Goal: Navigation & Orientation: Find specific page/section

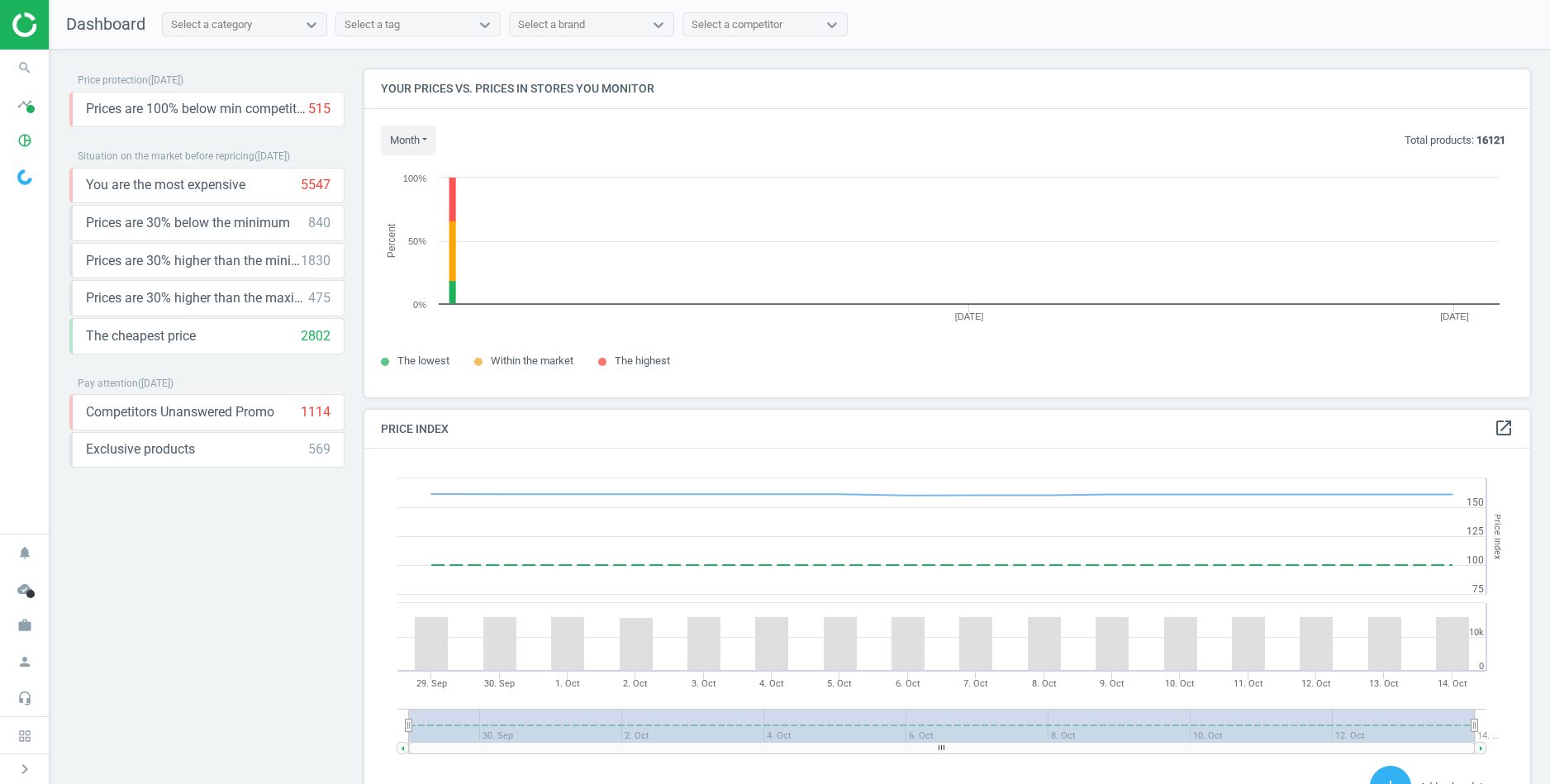
scroll to position [327, 1167]
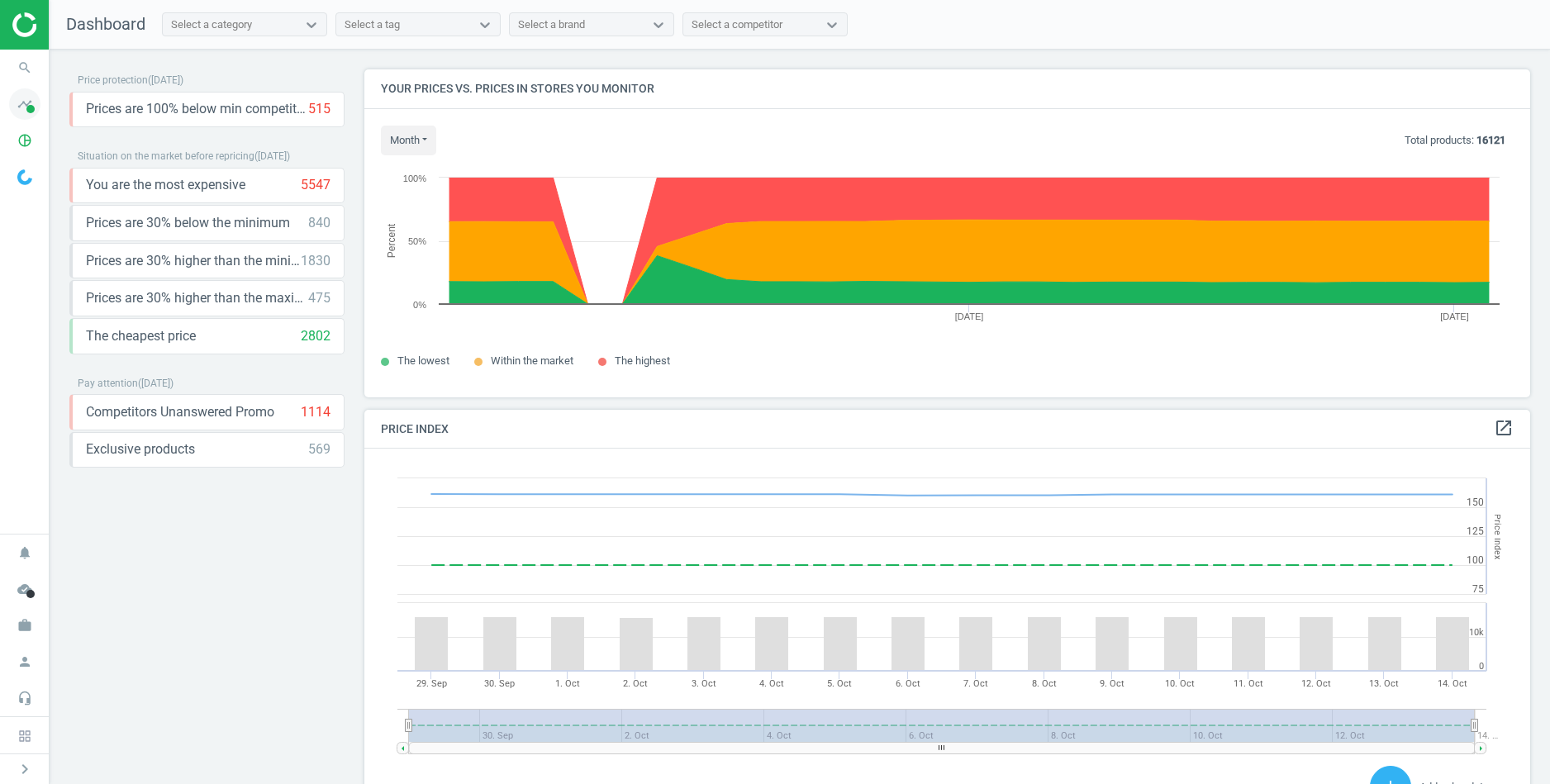
click at [33, 96] on icon "timeline" at bounding box center [25, 104] width 32 height 32
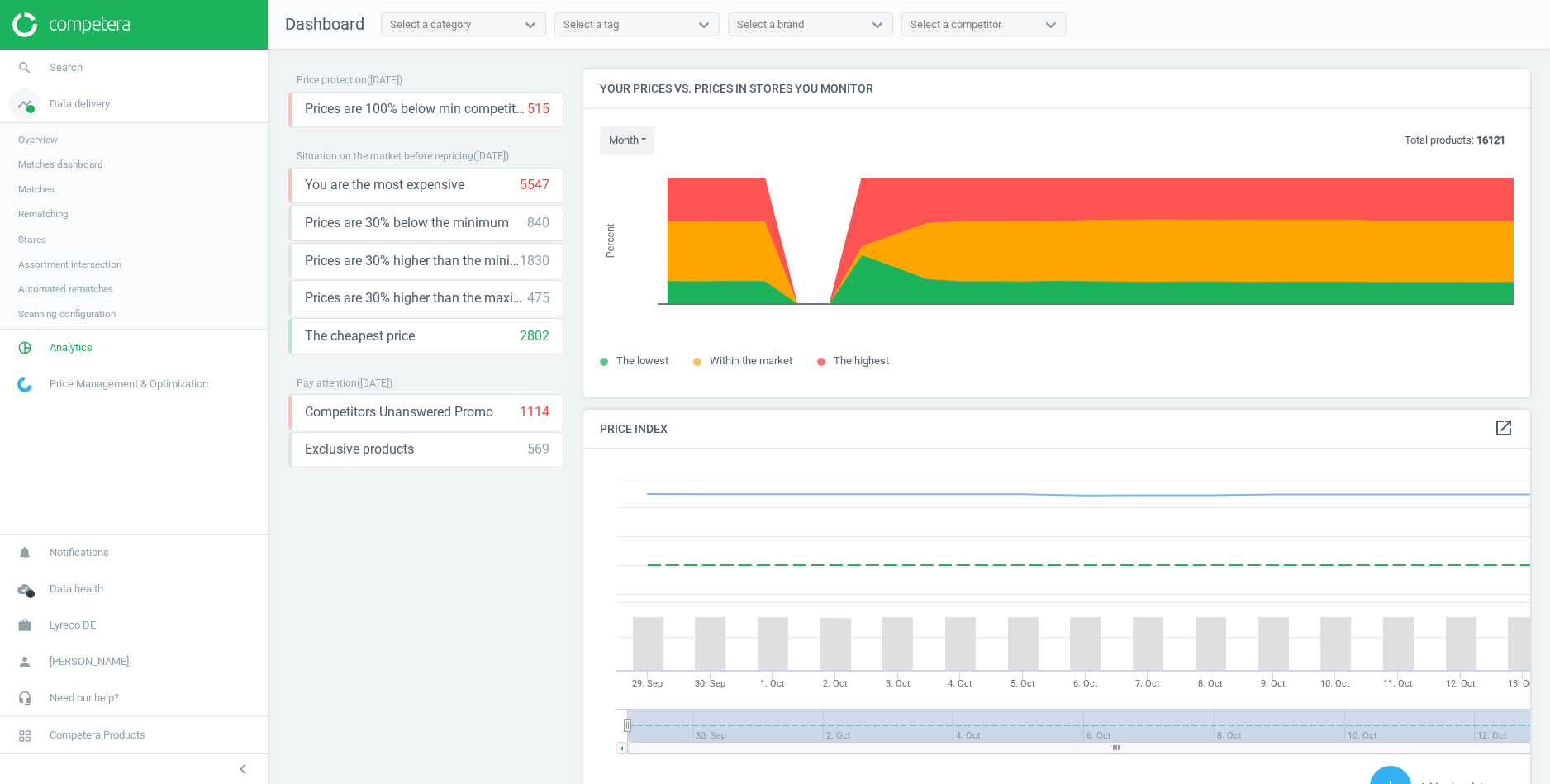
scroll to position [380, 947]
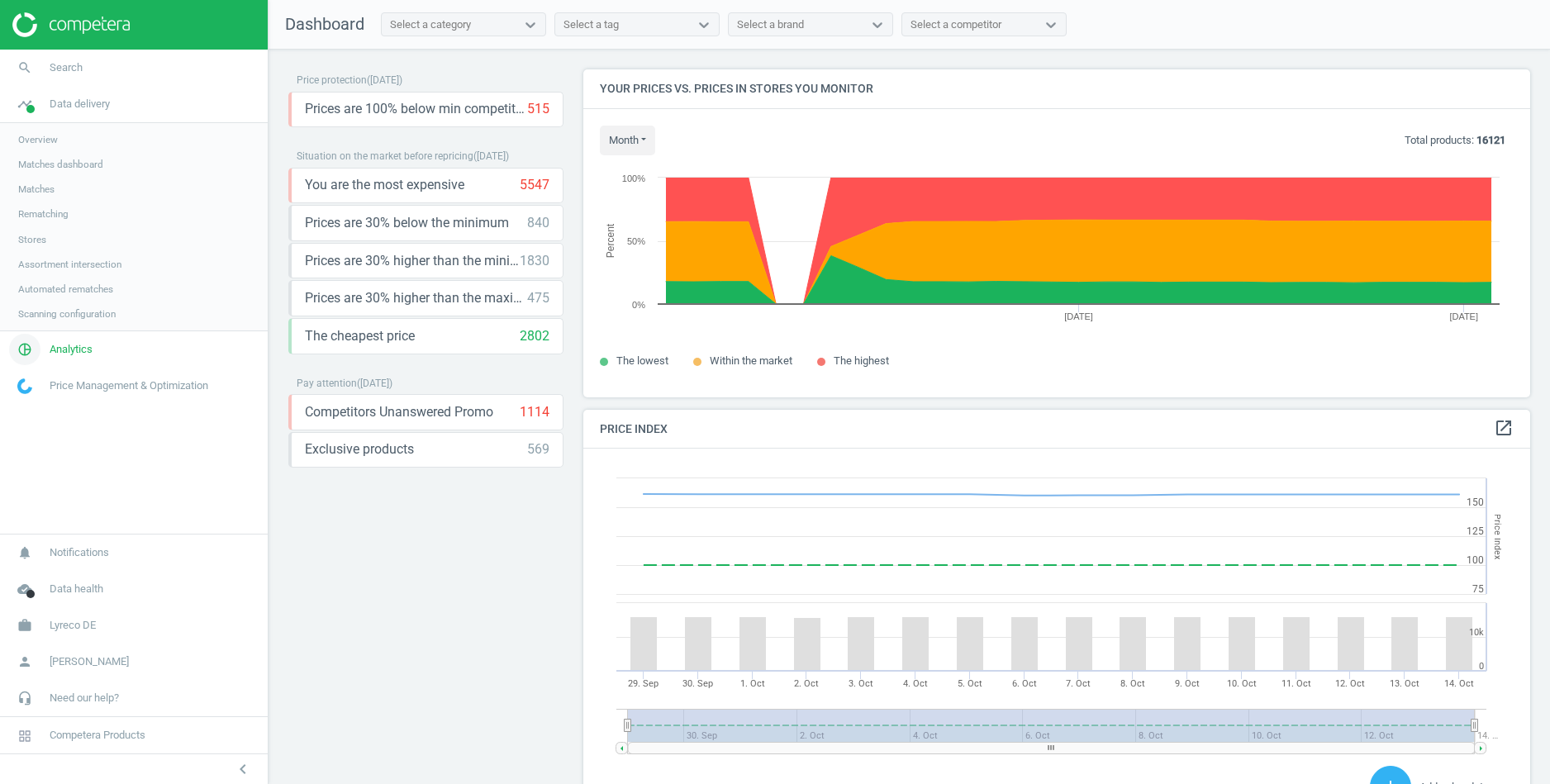
click at [78, 349] on span "Analytics" at bounding box center [71, 349] width 43 height 15
click at [56, 196] on span "Products" at bounding box center [38, 201] width 39 height 13
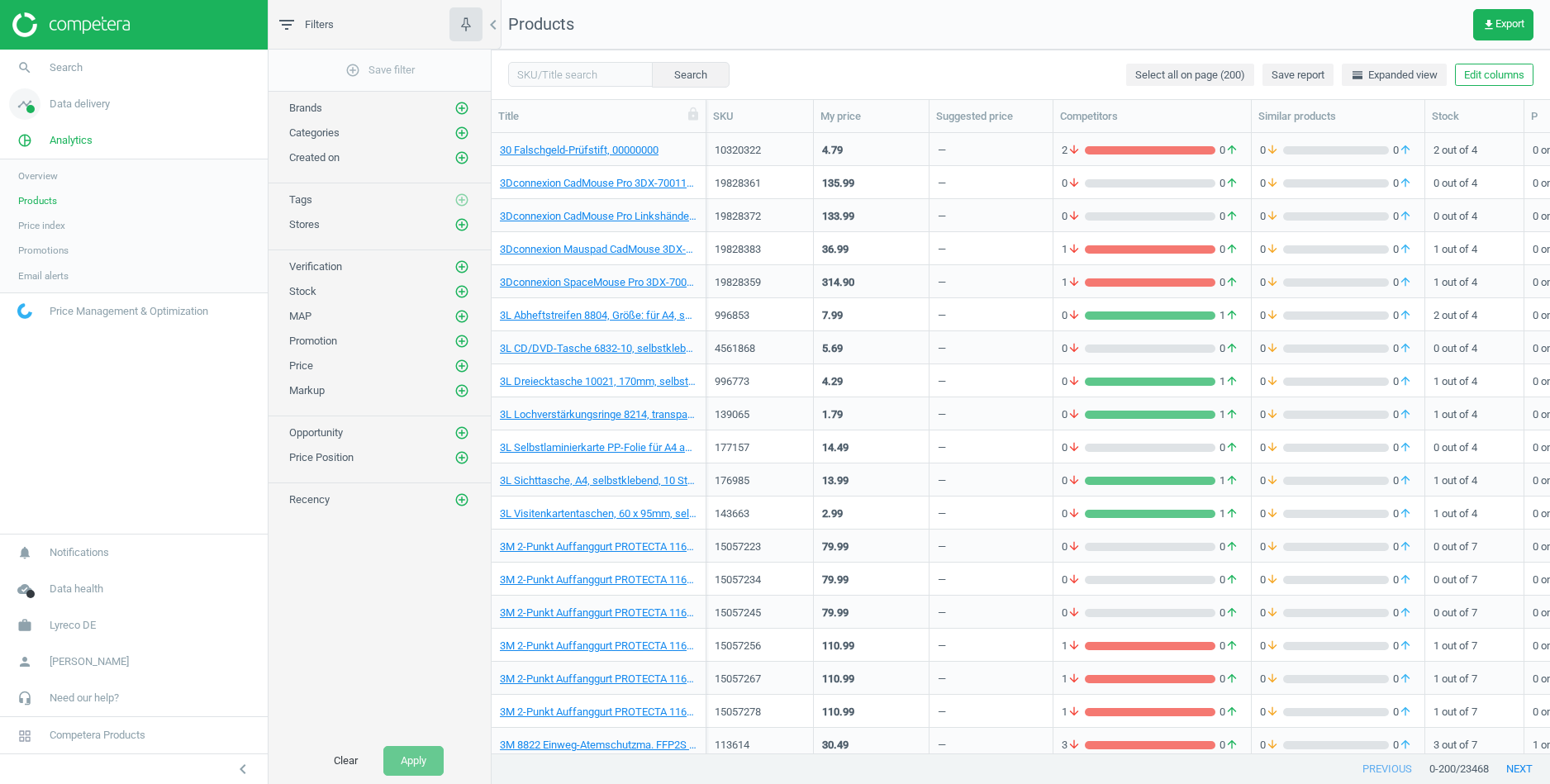
click at [74, 100] on span "Data delivery" at bounding box center [79, 104] width 60 height 15
click at [39, 167] on span "Matches dashboard" at bounding box center [61, 164] width 85 height 13
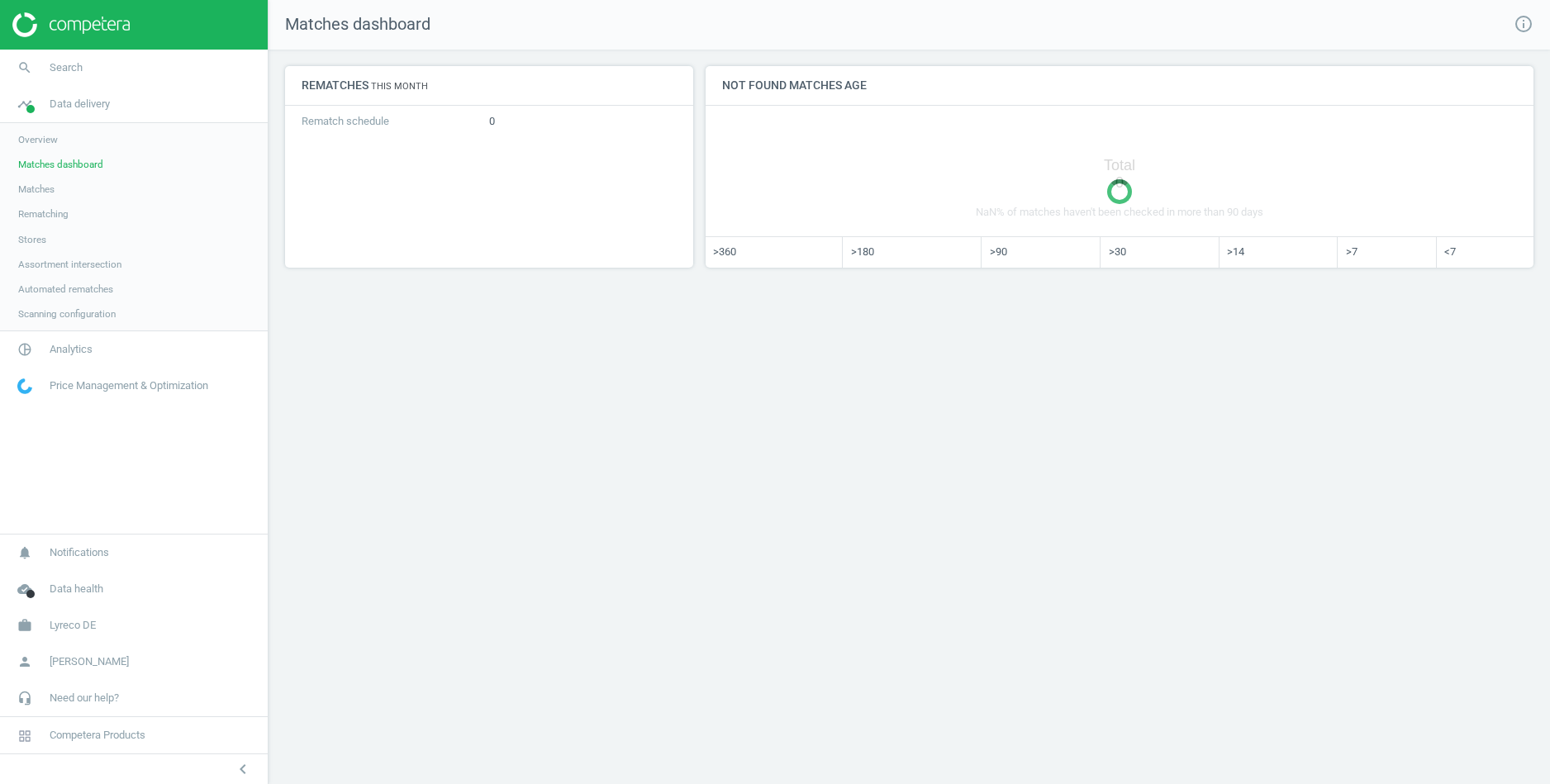
click at [37, 183] on span "Matches" at bounding box center [36, 189] width 36 height 13
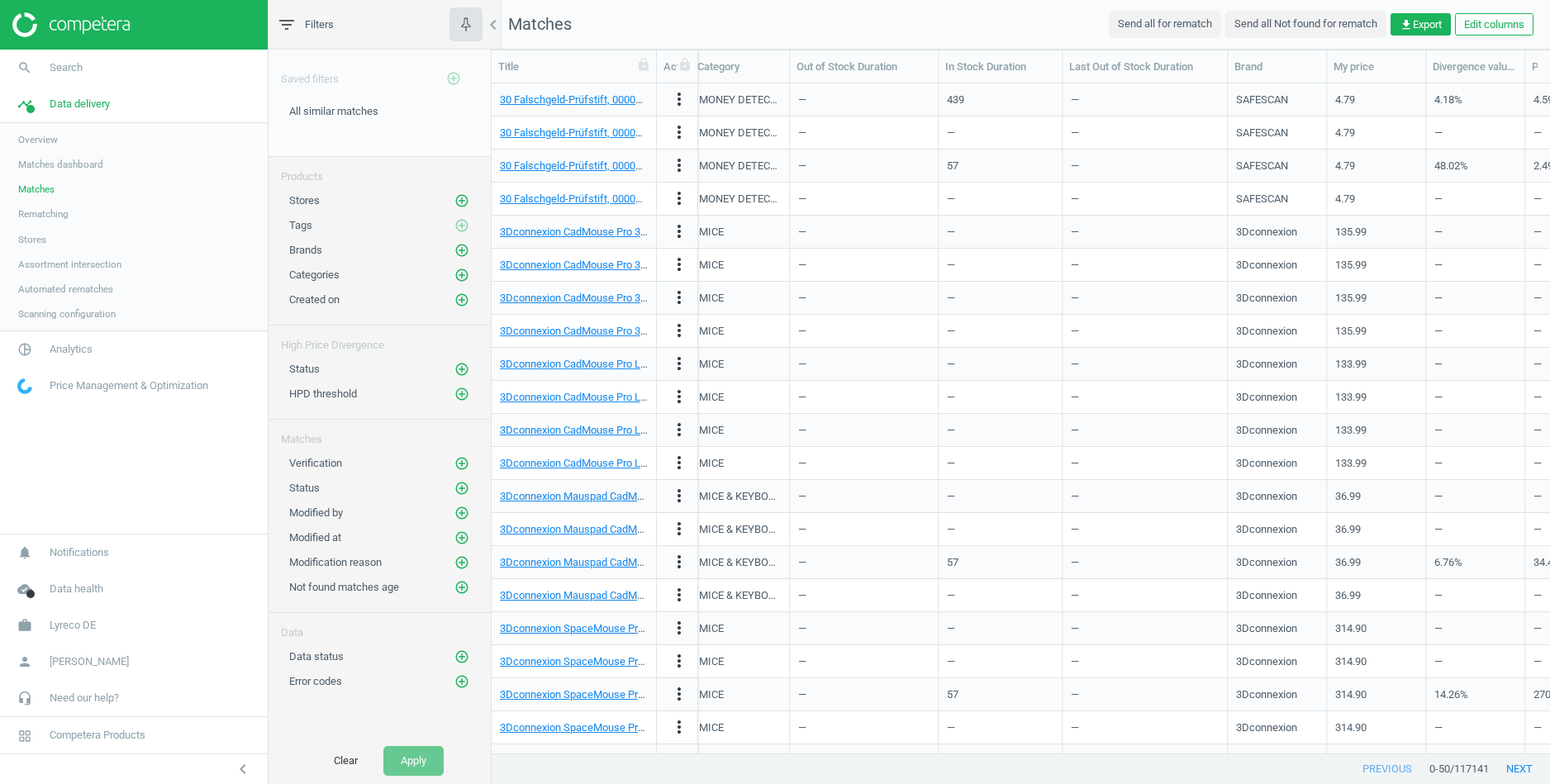
scroll to position [0, 323]
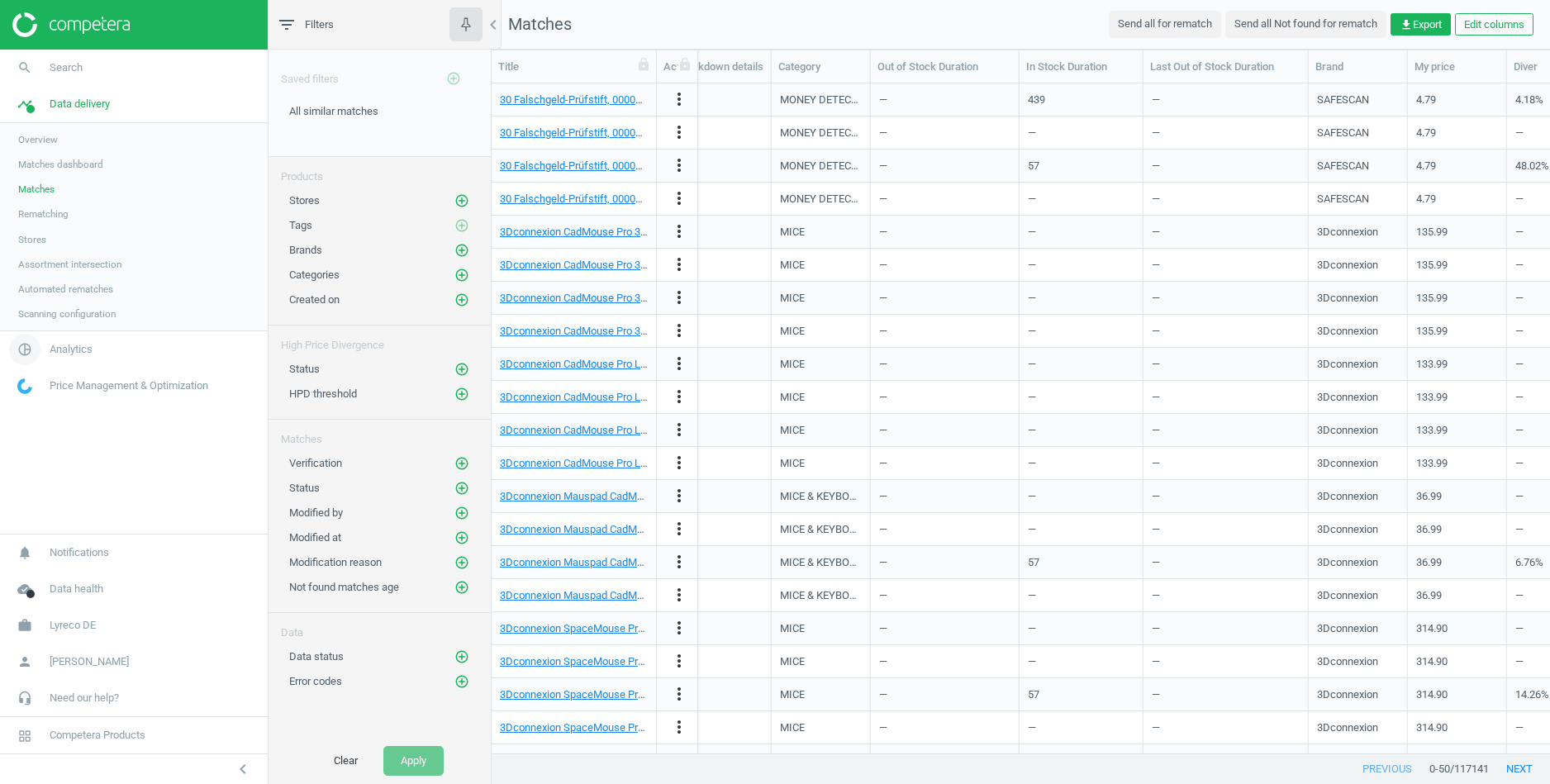
click at [76, 347] on span "Analytics" at bounding box center [71, 349] width 43 height 15
click at [48, 199] on span "Products" at bounding box center [38, 201] width 39 height 13
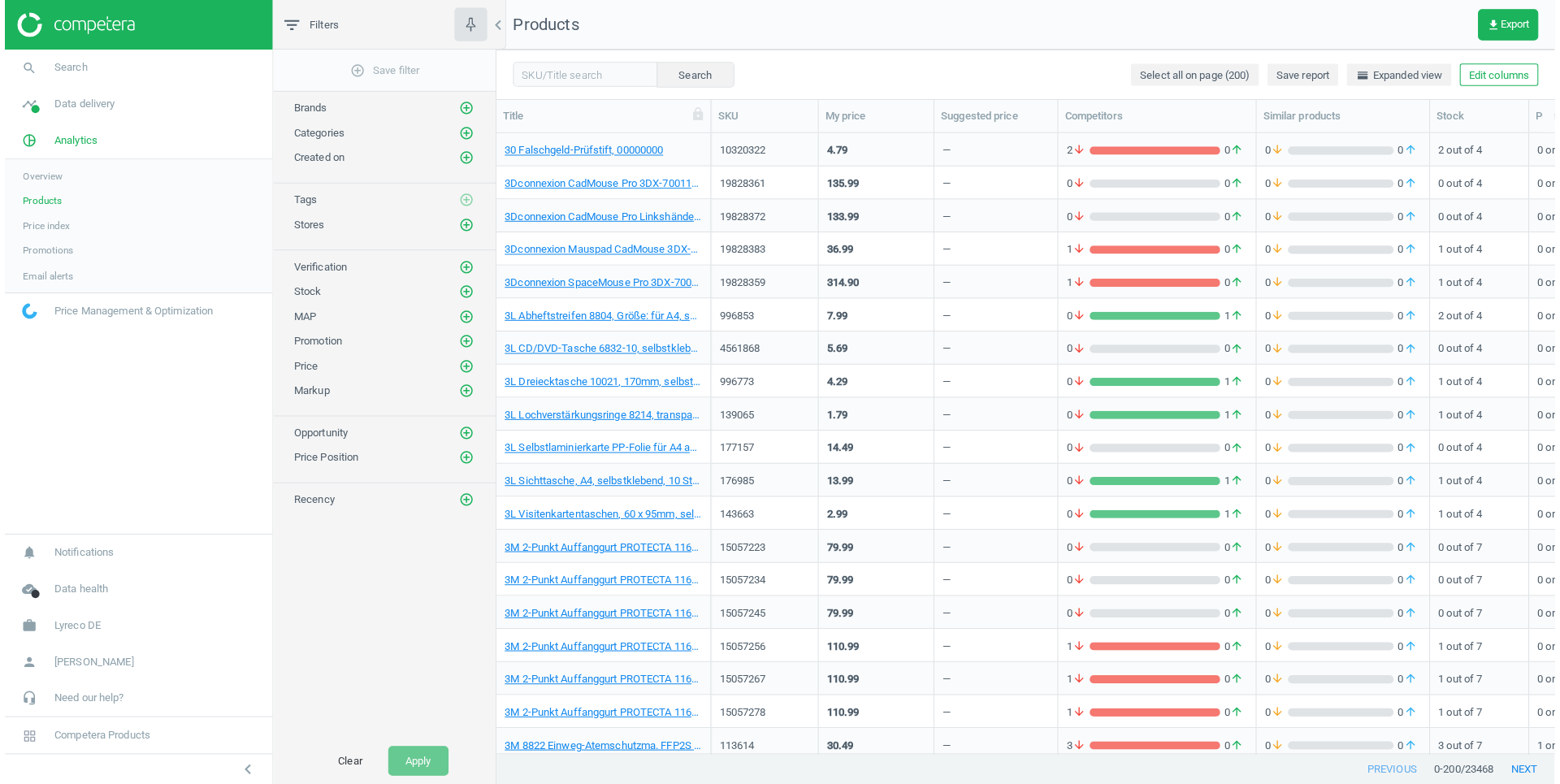
scroll to position [623, 1076]
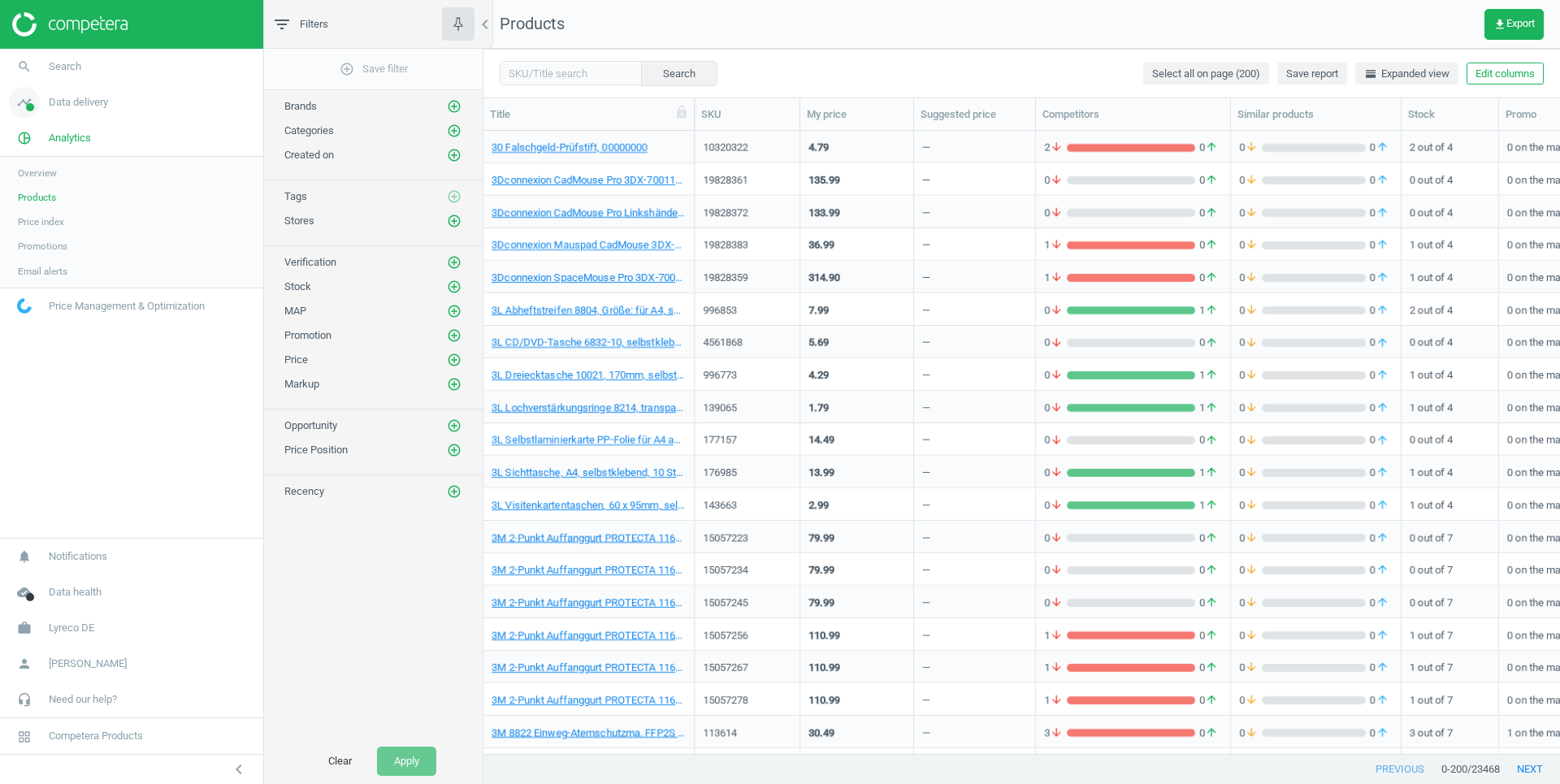
click at [82, 99] on span "Data delivery" at bounding box center [78, 102] width 59 height 15
click at [52, 187] on span "Matches" at bounding box center [36, 186] width 36 height 13
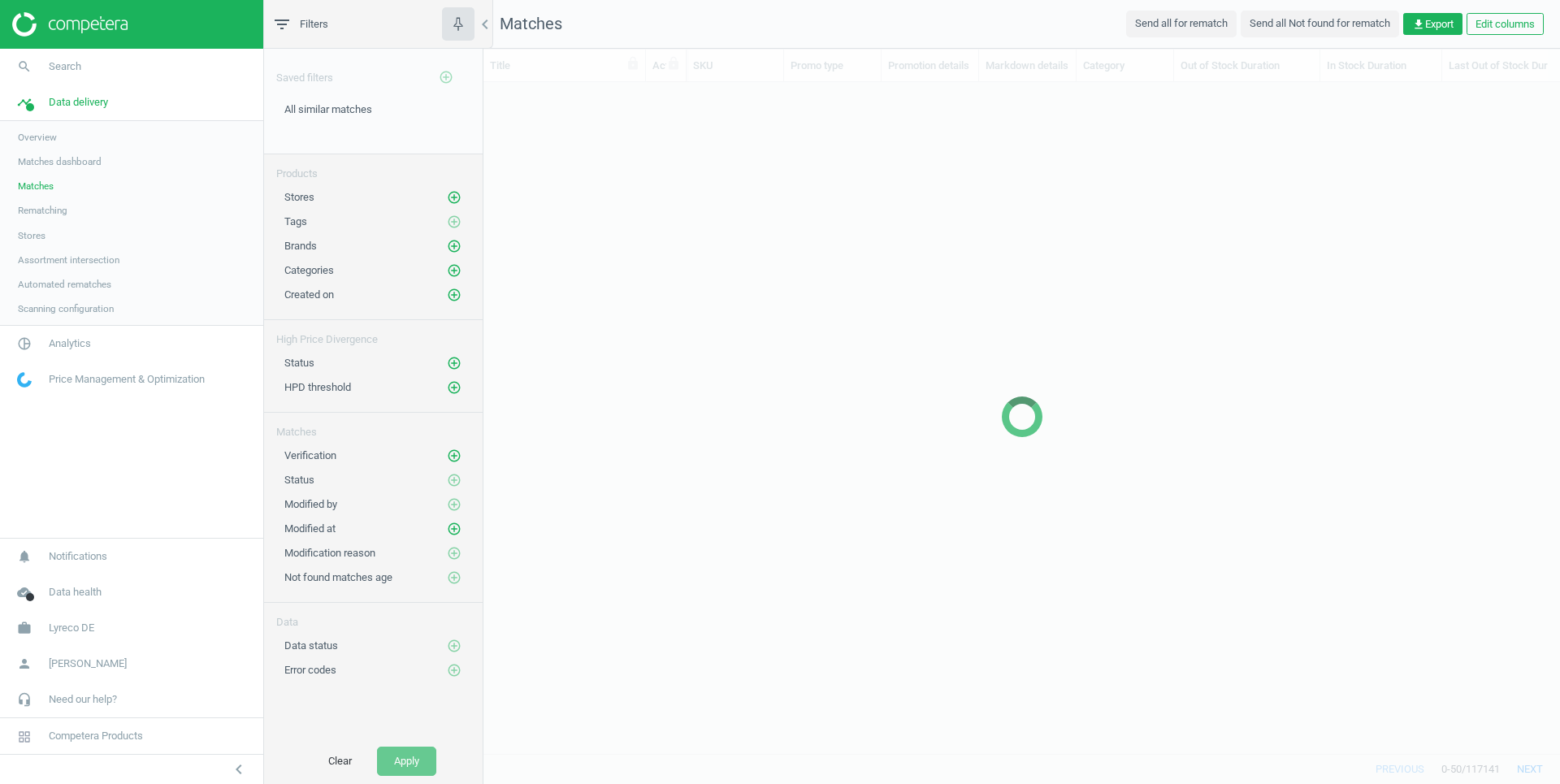
scroll to position [672, 1076]
click at [44, 253] on span "Assortment intersection" at bounding box center [69, 260] width 101 height 13
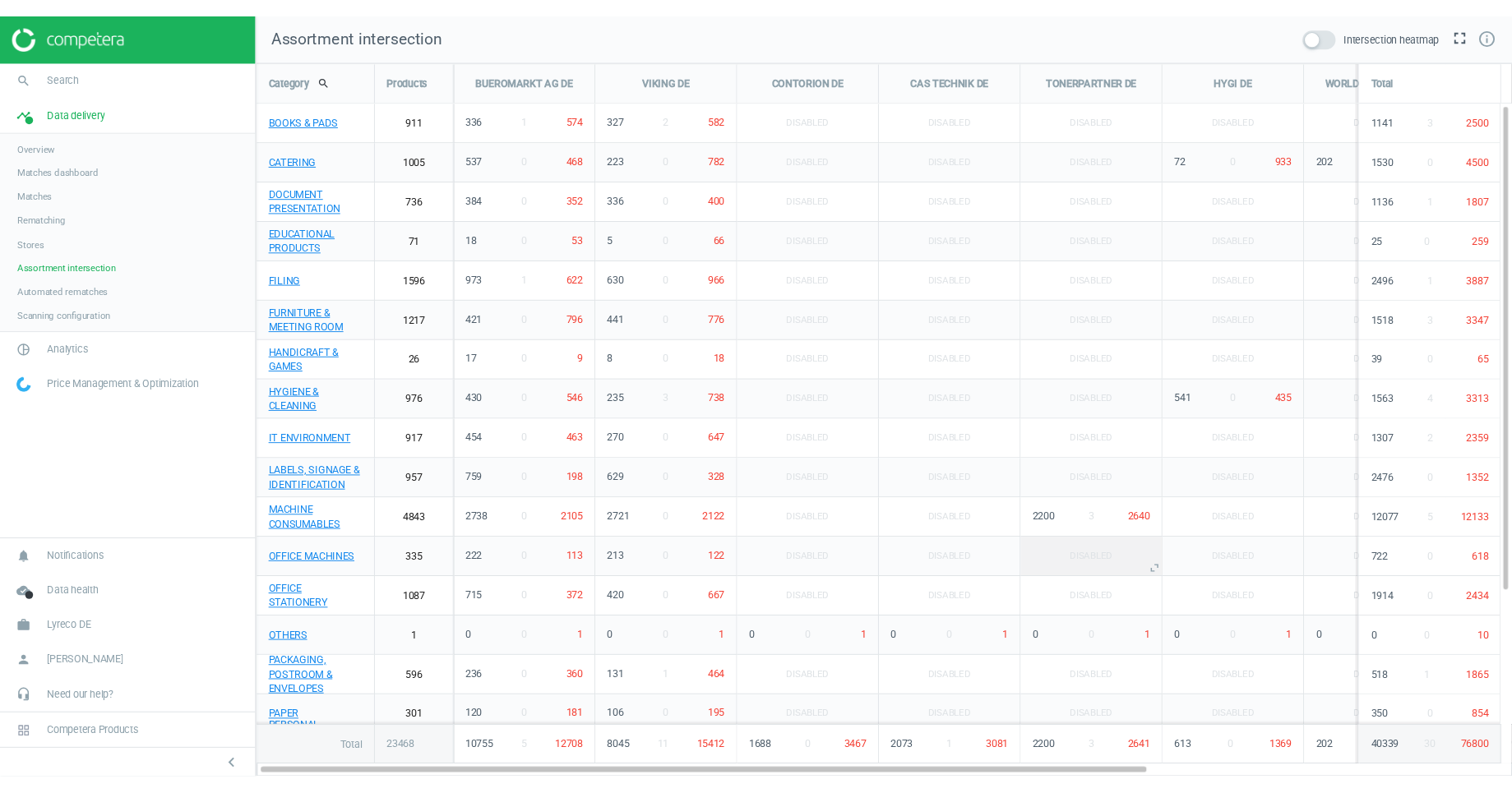
scroll to position [745, 1312]
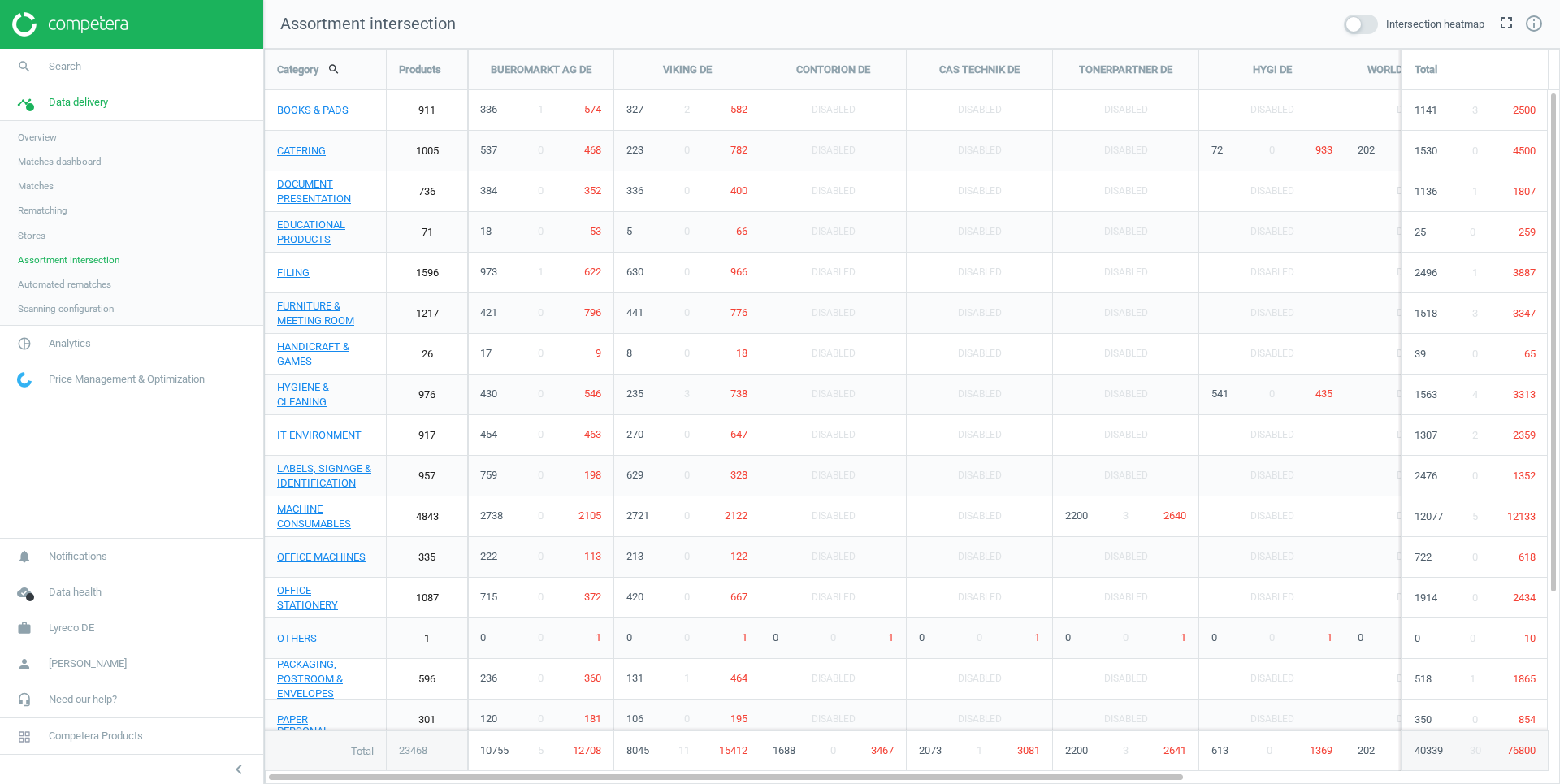
click at [1364, 21] on span at bounding box center [1361, 24] width 34 height 19
click at [0, 0] on input "checkbox" at bounding box center [0, 0] width 0 height 0
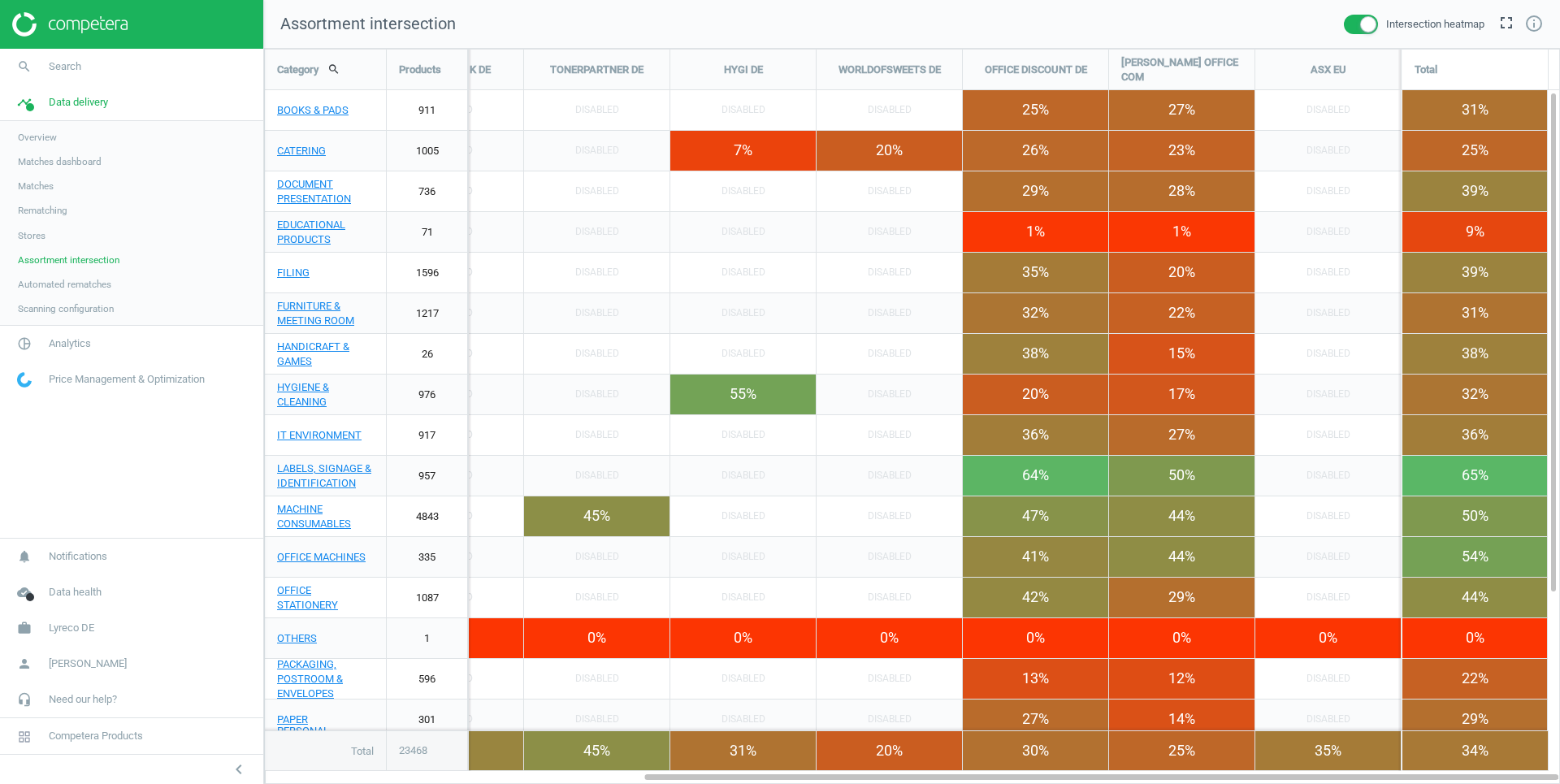
click at [1485, 756] on div "34%" at bounding box center [1475, 750] width 145 height 39
click at [1465, 752] on div "34%" at bounding box center [1475, 750] width 145 height 39
click at [1485, 756] on div "34%" at bounding box center [1475, 750] width 145 height 39
drag, startPoint x: 1501, startPoint y: 759, endPoint x: 1387, endPoint y: 759, distance: 114.0
click at [265, 730] on div "Total 23468 46 % 10755 5 12708 34 % 8045 11 15412 33 % 1688 0 3467 40 % 2073 1 …" at bounding box center [265, 730] width 0 height 0
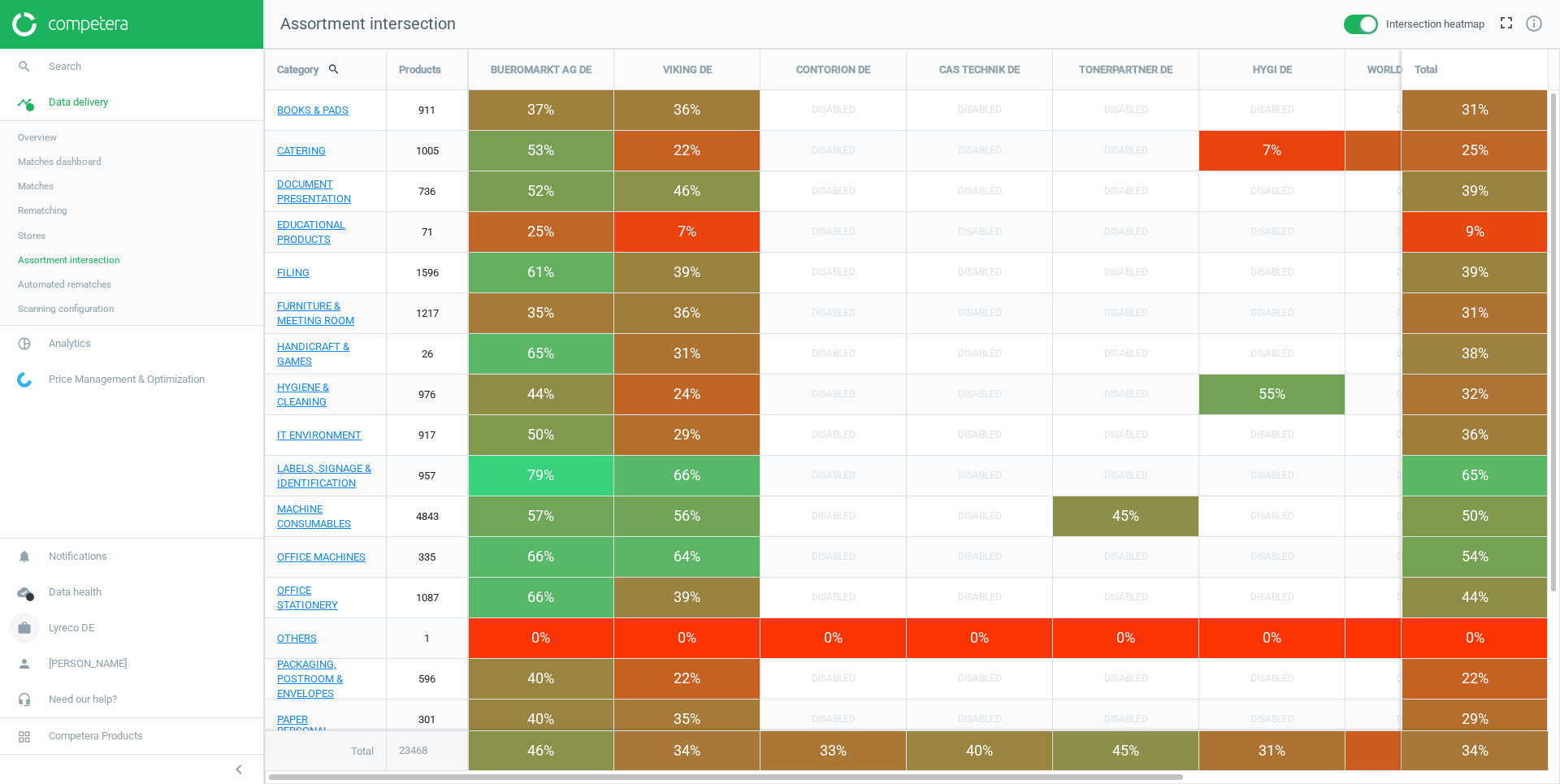
click at [71, 630] on span "Lyreco DE" at bounding box center [71, 628] width 46 height 15
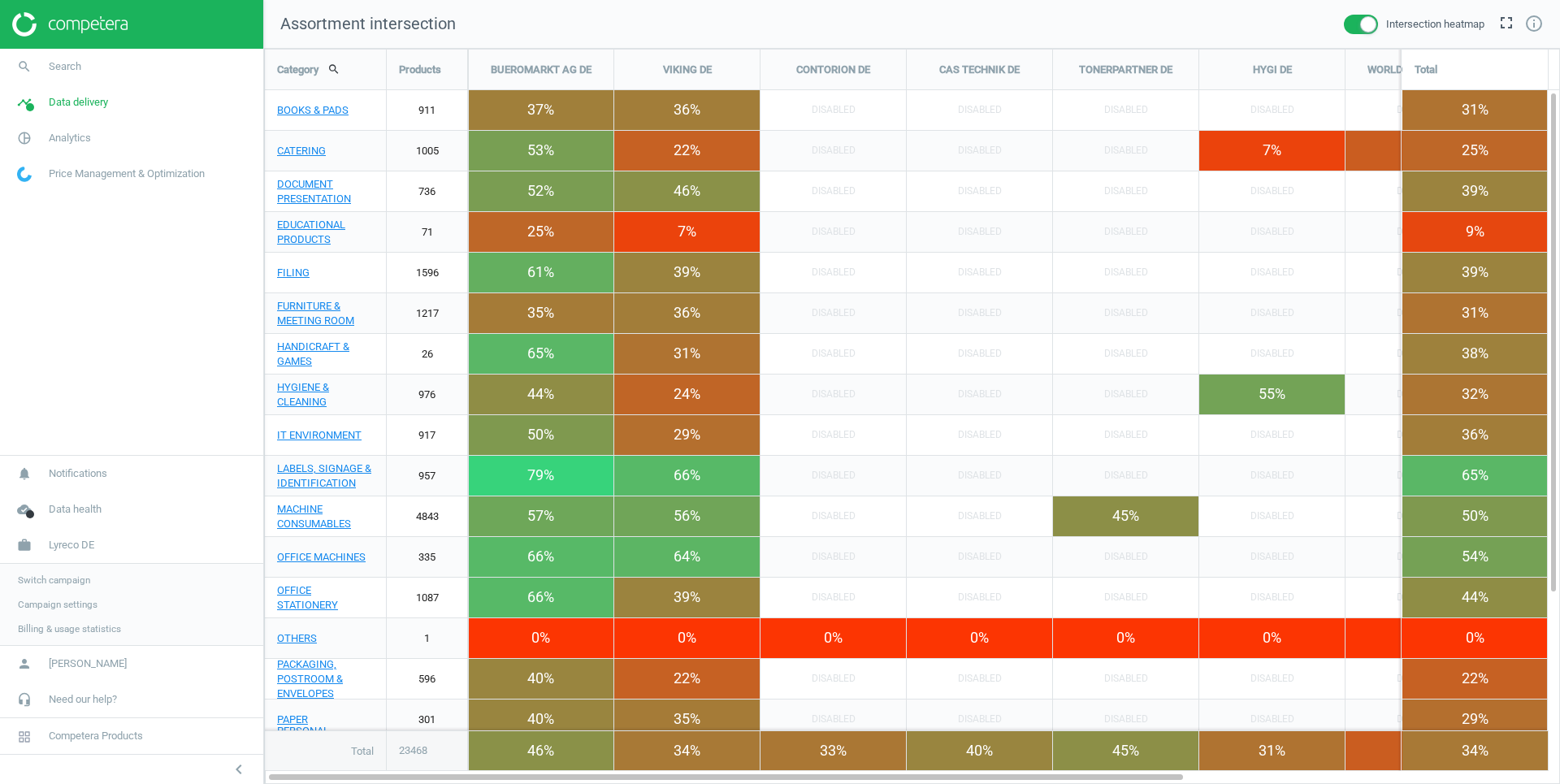
click at [77, 571] on link "Switch campaign" at bounding box center [132, 580] width 263 height 25
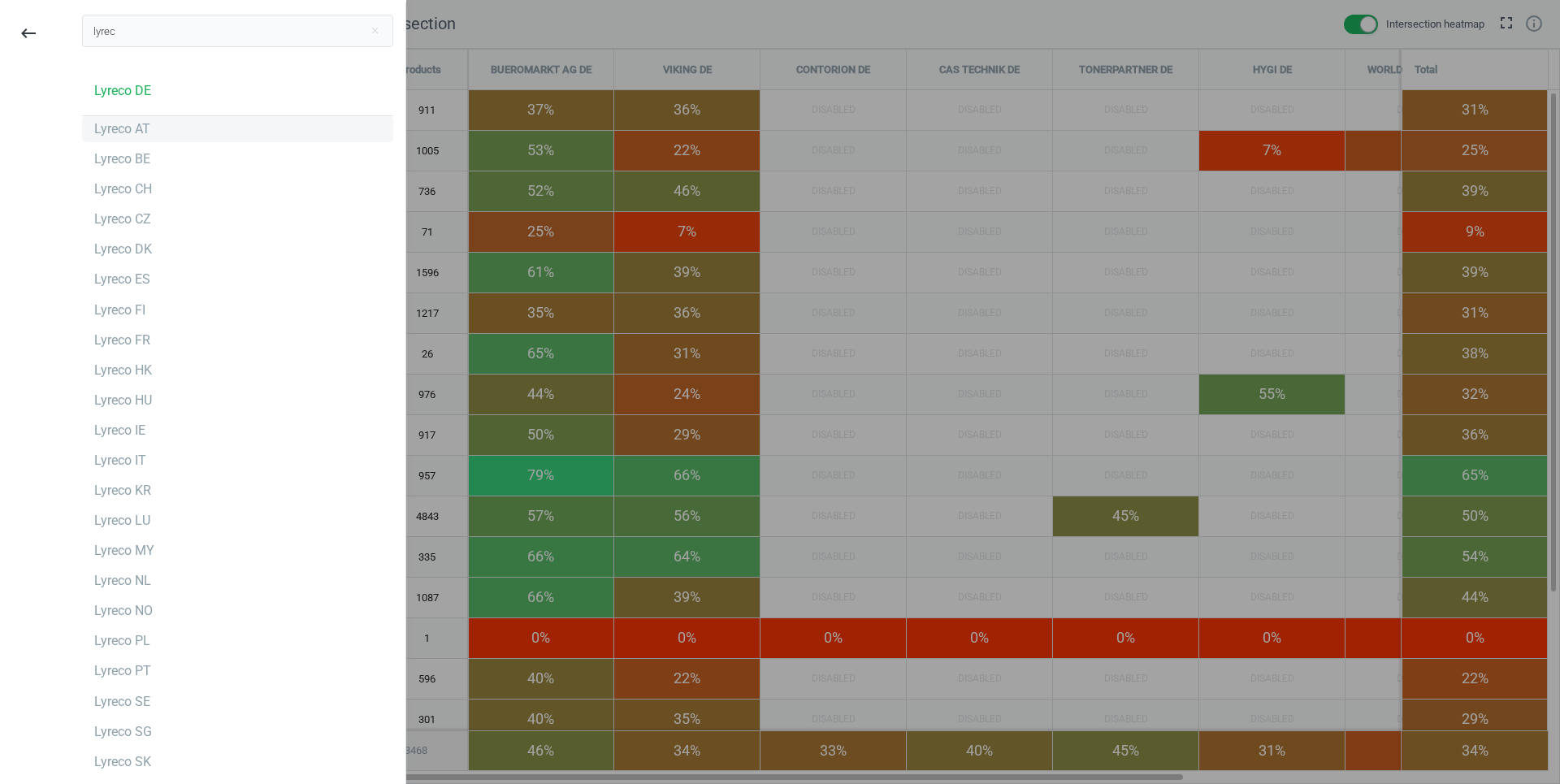
type input "lyrec"
click at [161, 127] on div "Lyreco AT" at bounding box center [238, 129] width 312 height 26
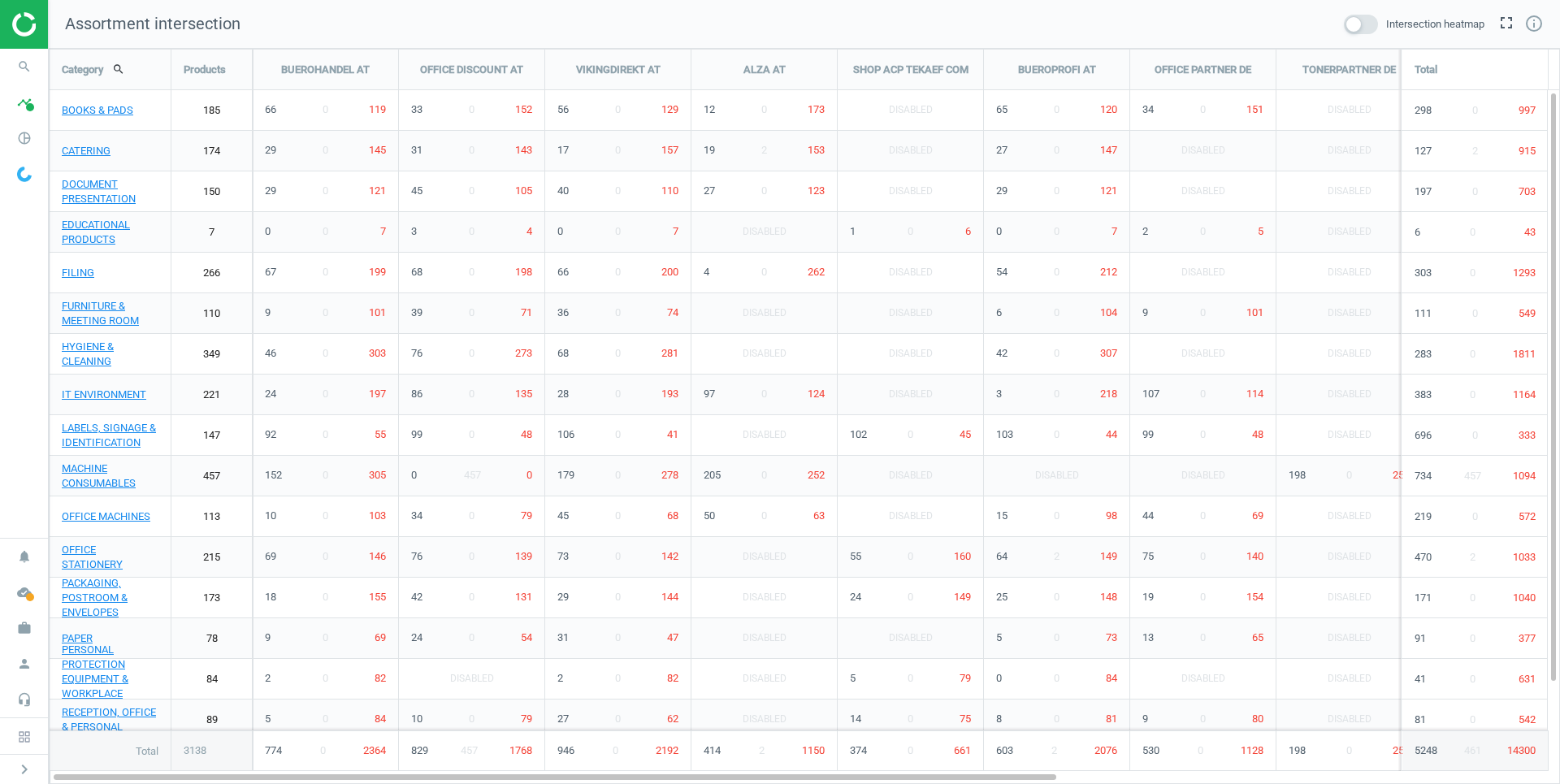
scroll to position [736, 1512]
click at [1357, 26] on span at bounding box center [1361, 24] width 34 height 19
click at [0, 0] on input "checkbox" at bounding box center [0, 0] width 0 height 0
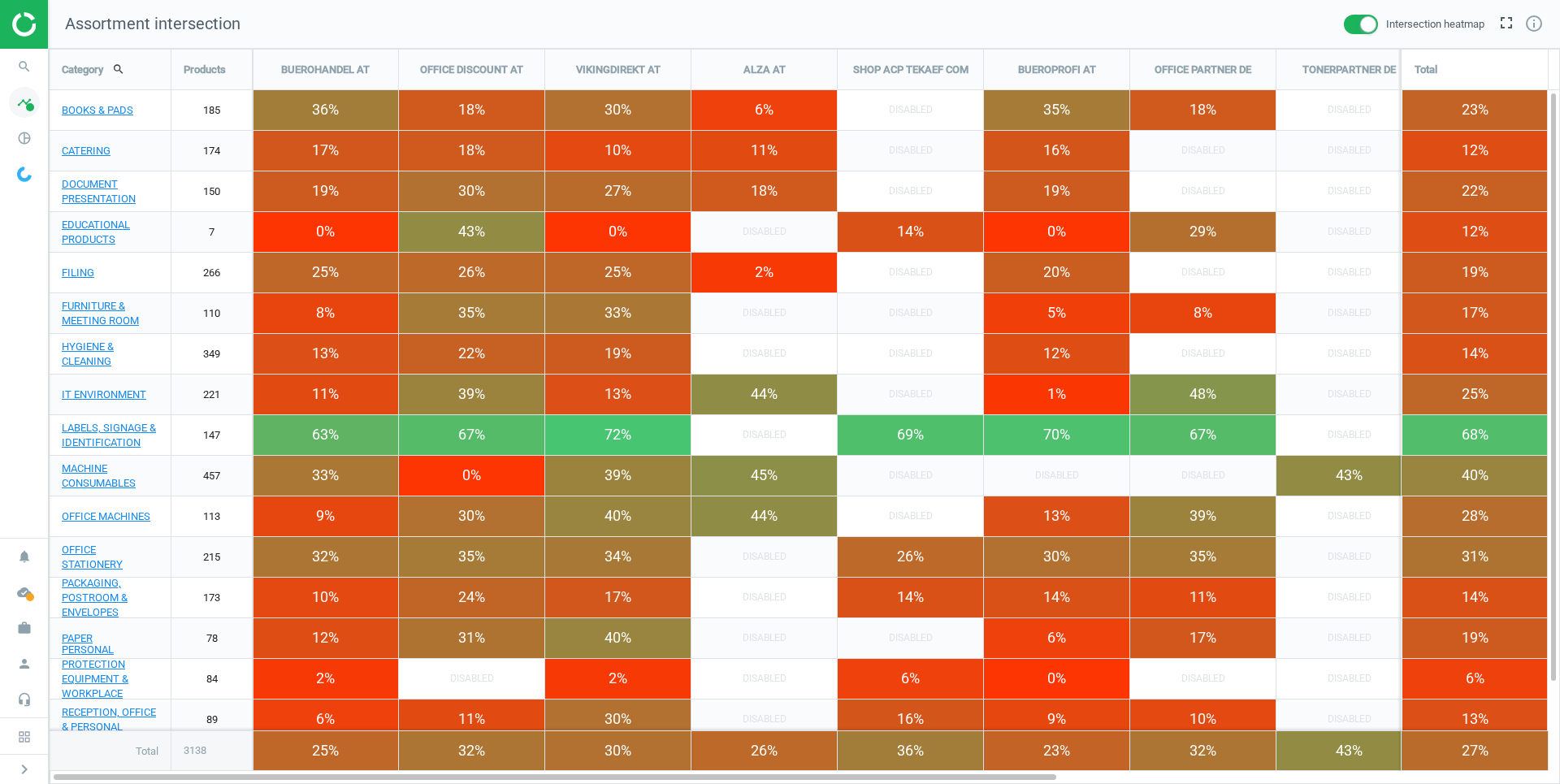
click at [24, 108] on icon "timeline" at bounding box center [25, 102] width 31 height 31
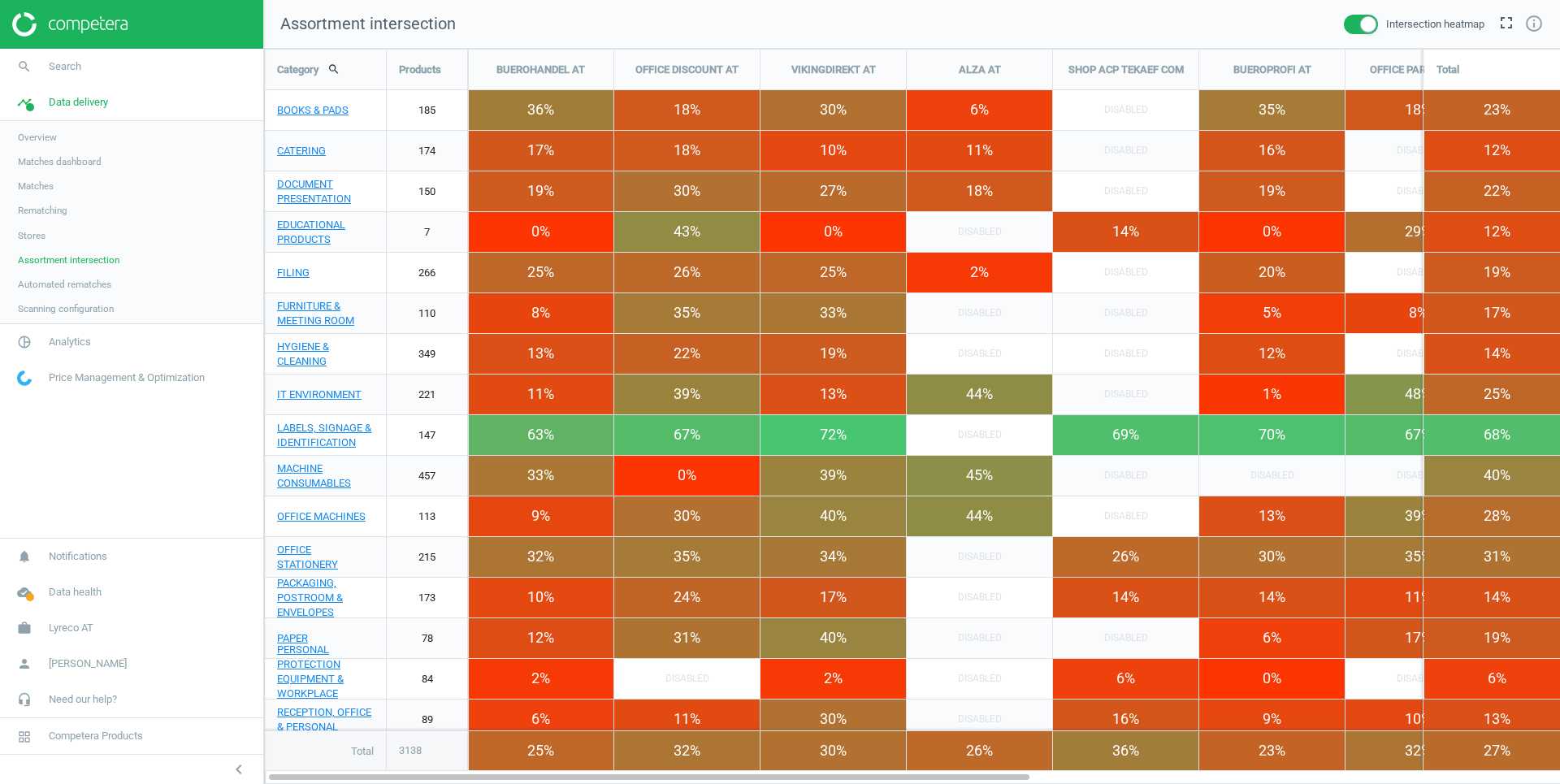
scroll to position [7, 8]
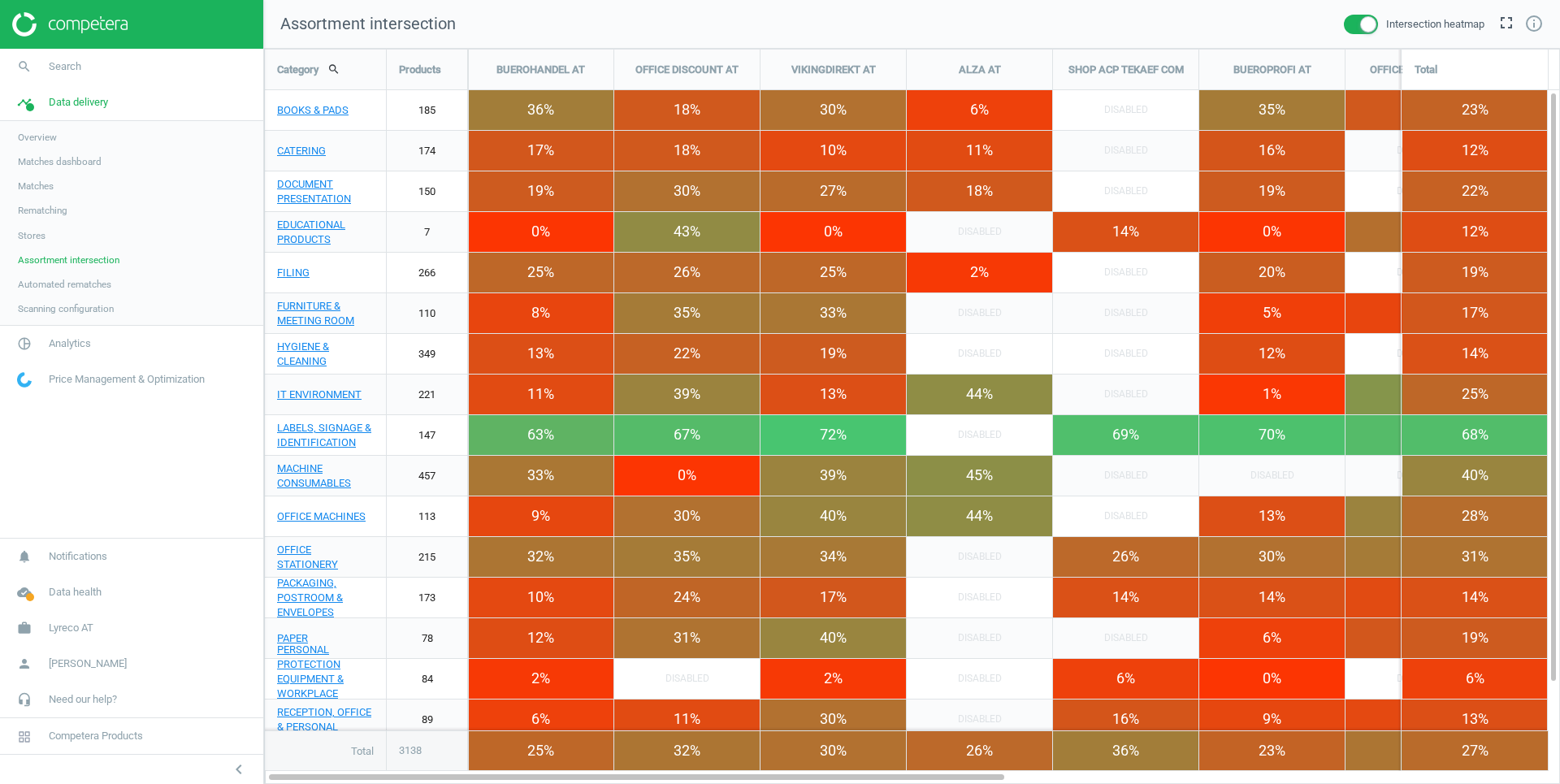
click at [36, 232] on span "Stores" at bounding box center [32, 236] width 27 height 13
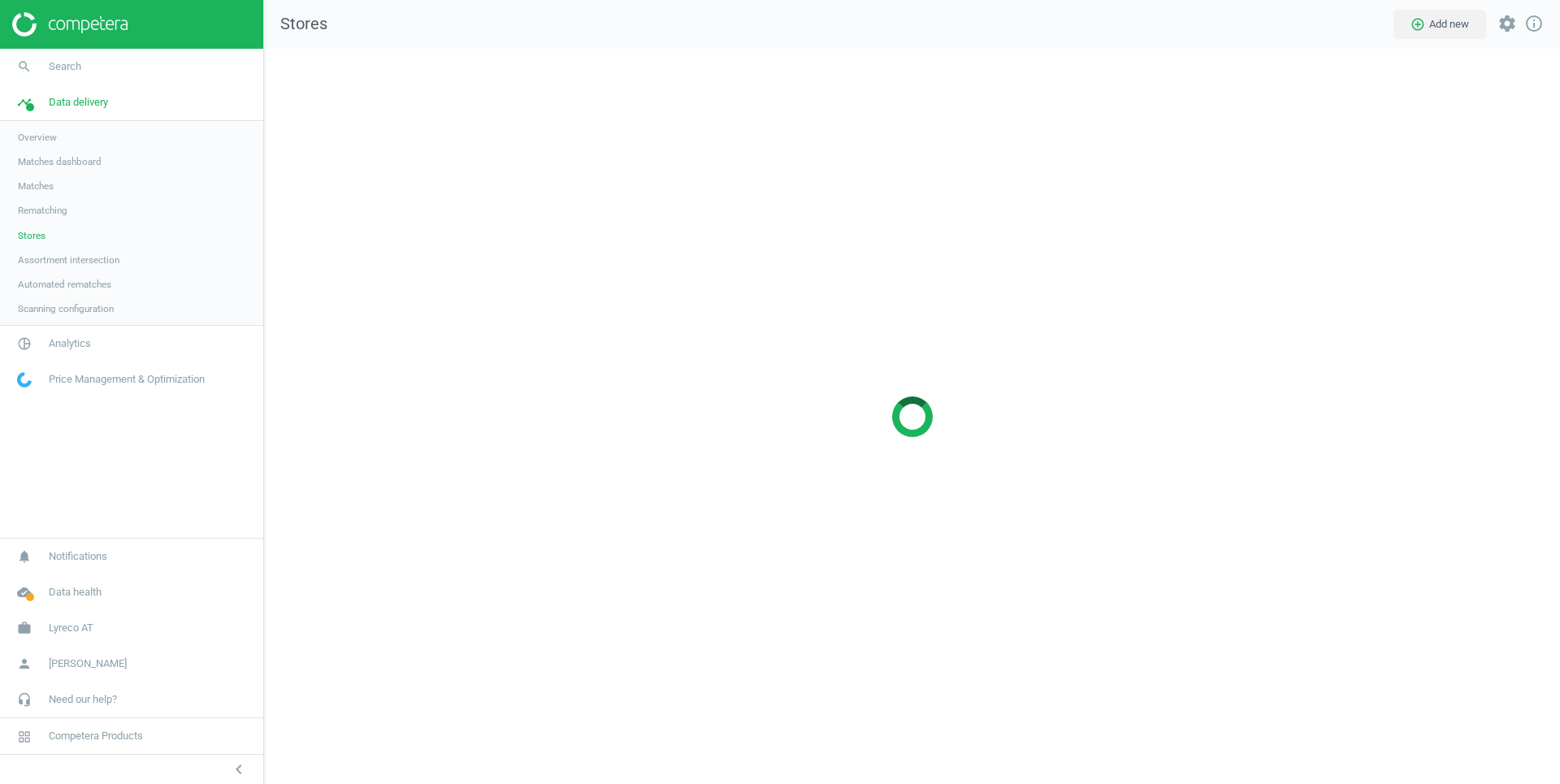
scroll to position [736, 1297]
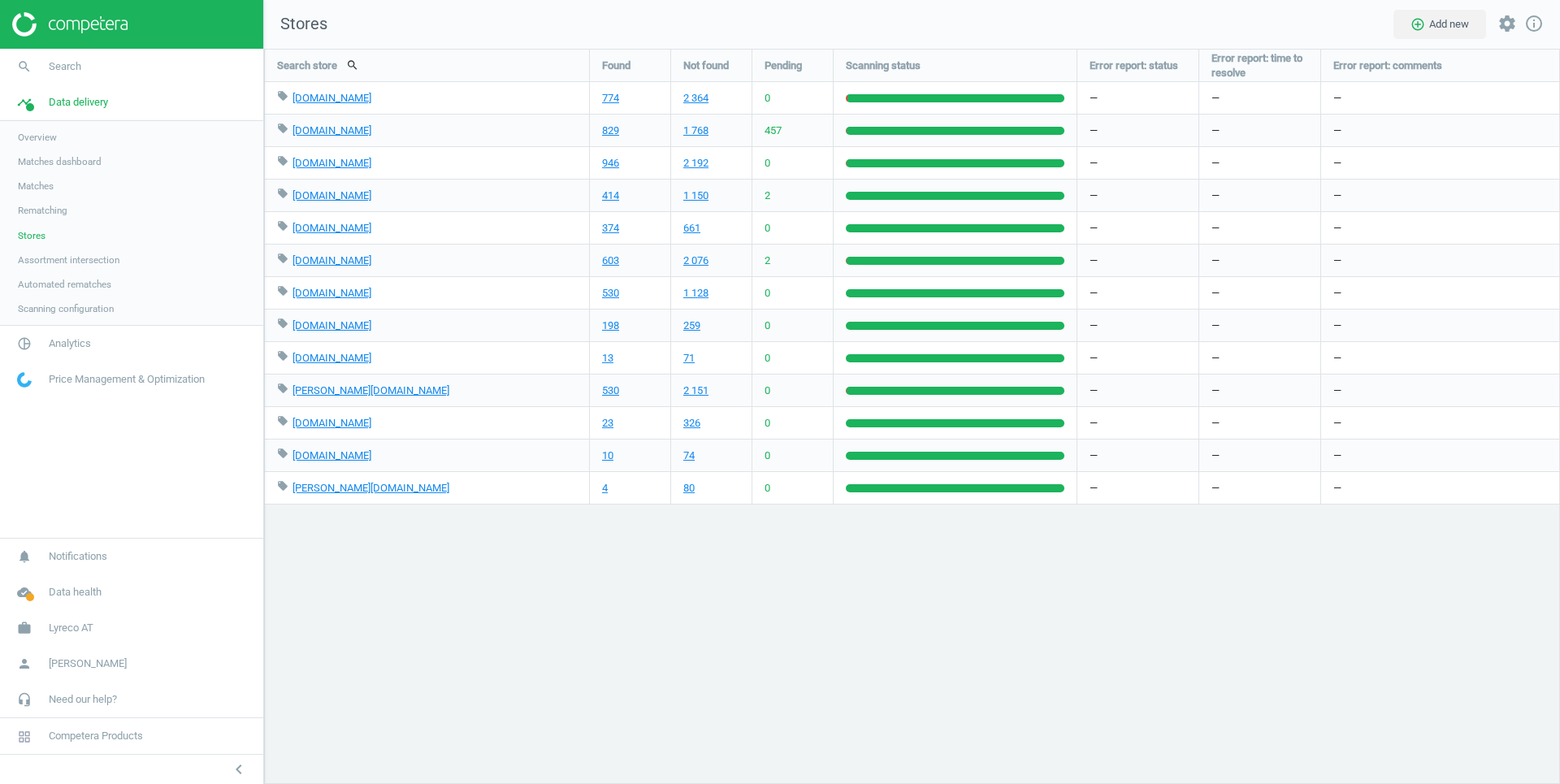
click at [27, 139] on span "Overview" at bounding box center [37, 137] width 39 height 13
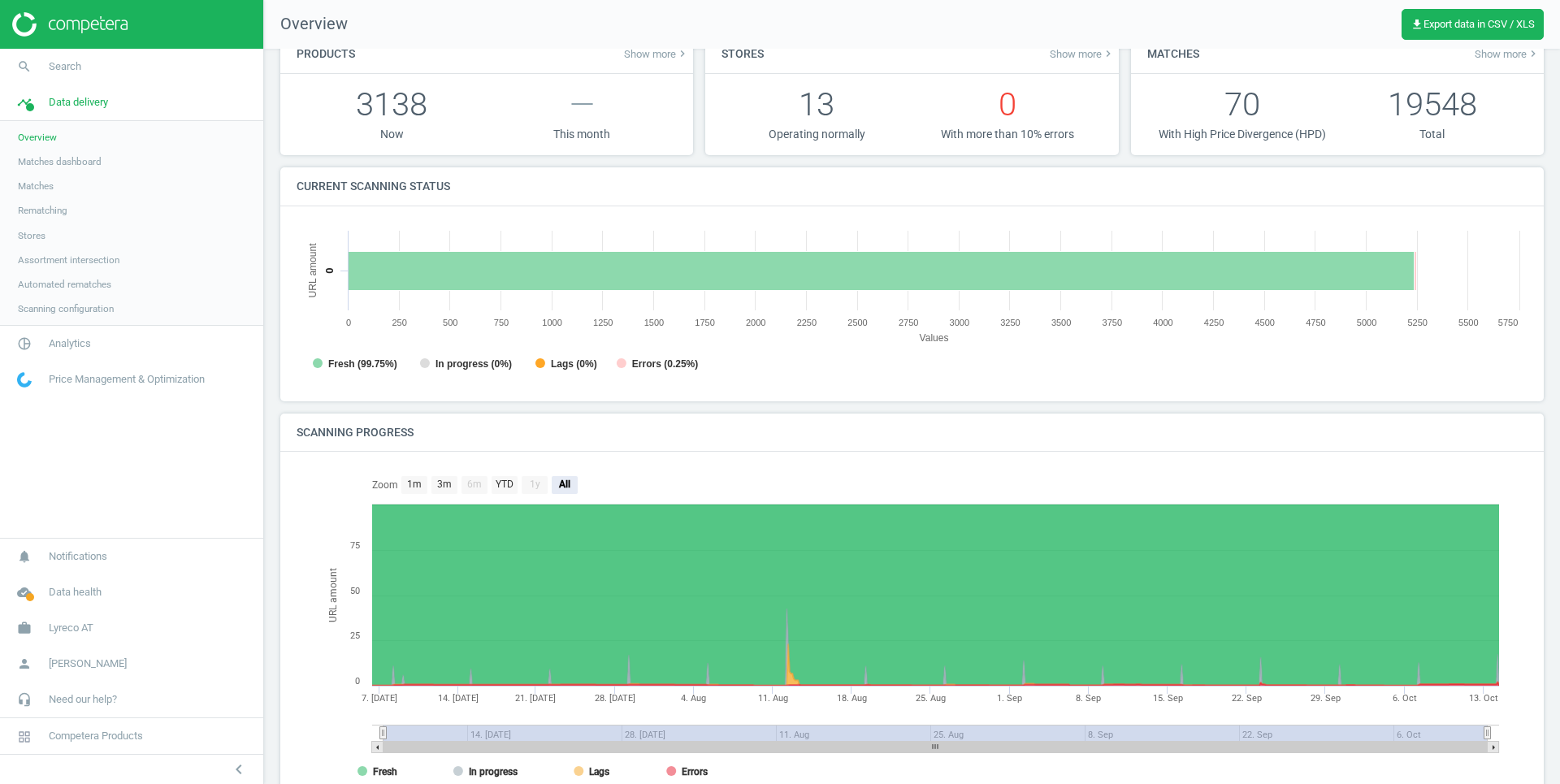
scroll to position [81, 0]
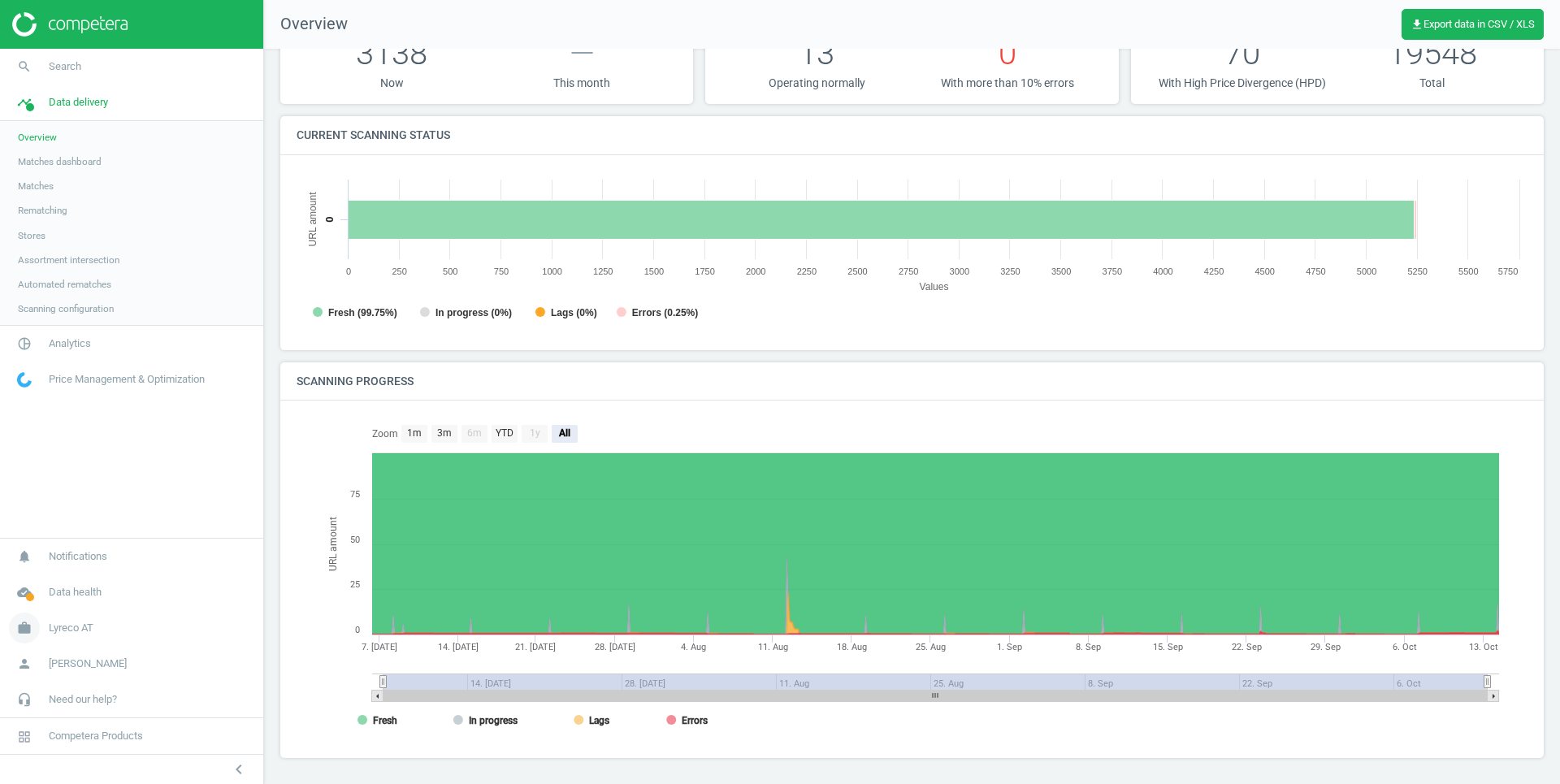
click at [80, 630] on span "Lyreco AT" at bounding box center [70, 628] width 45 height 15
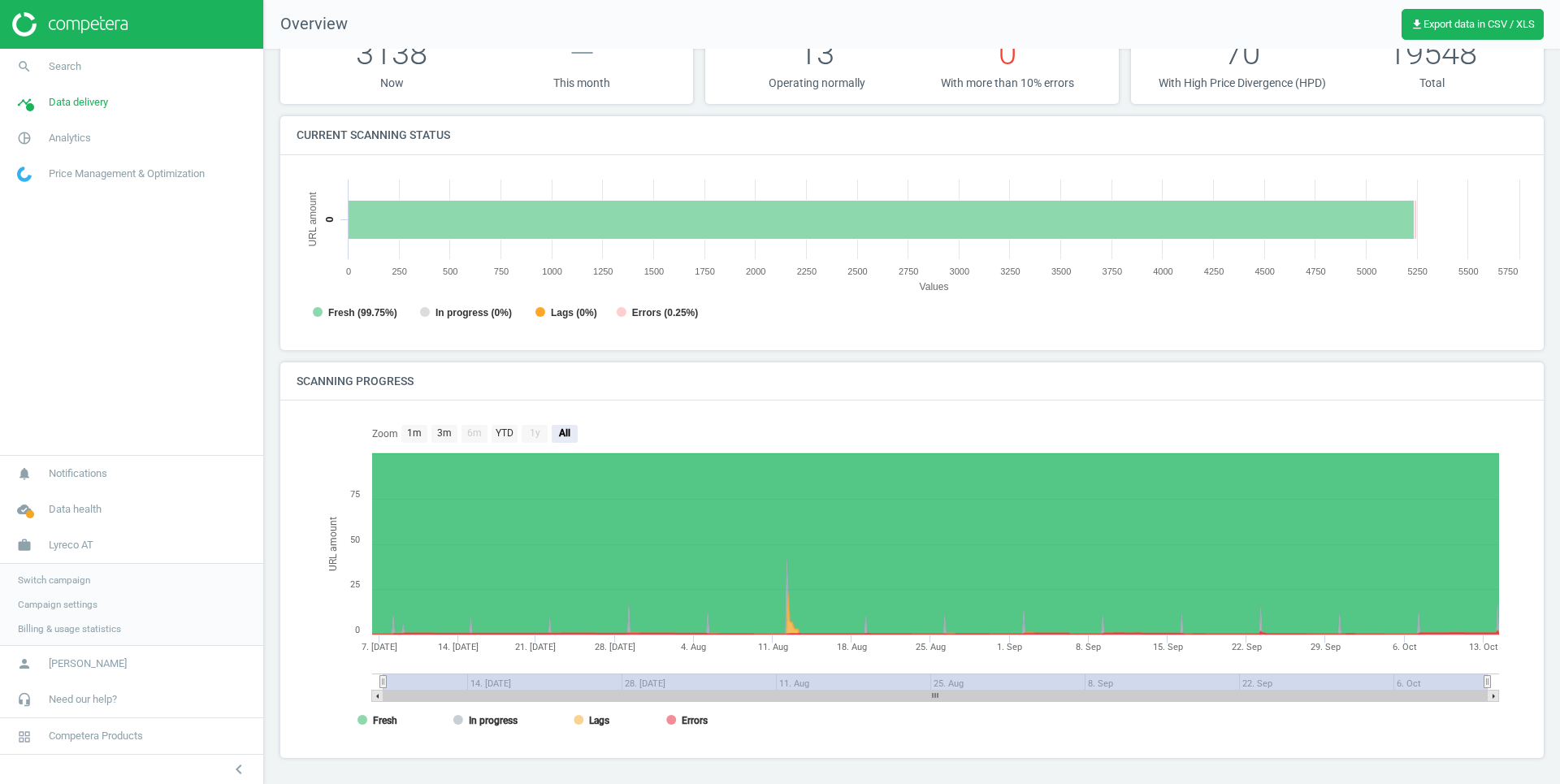
click at [88, 584] on span "Switch campaign" at bounding box center [54, 580] width 72 height 13
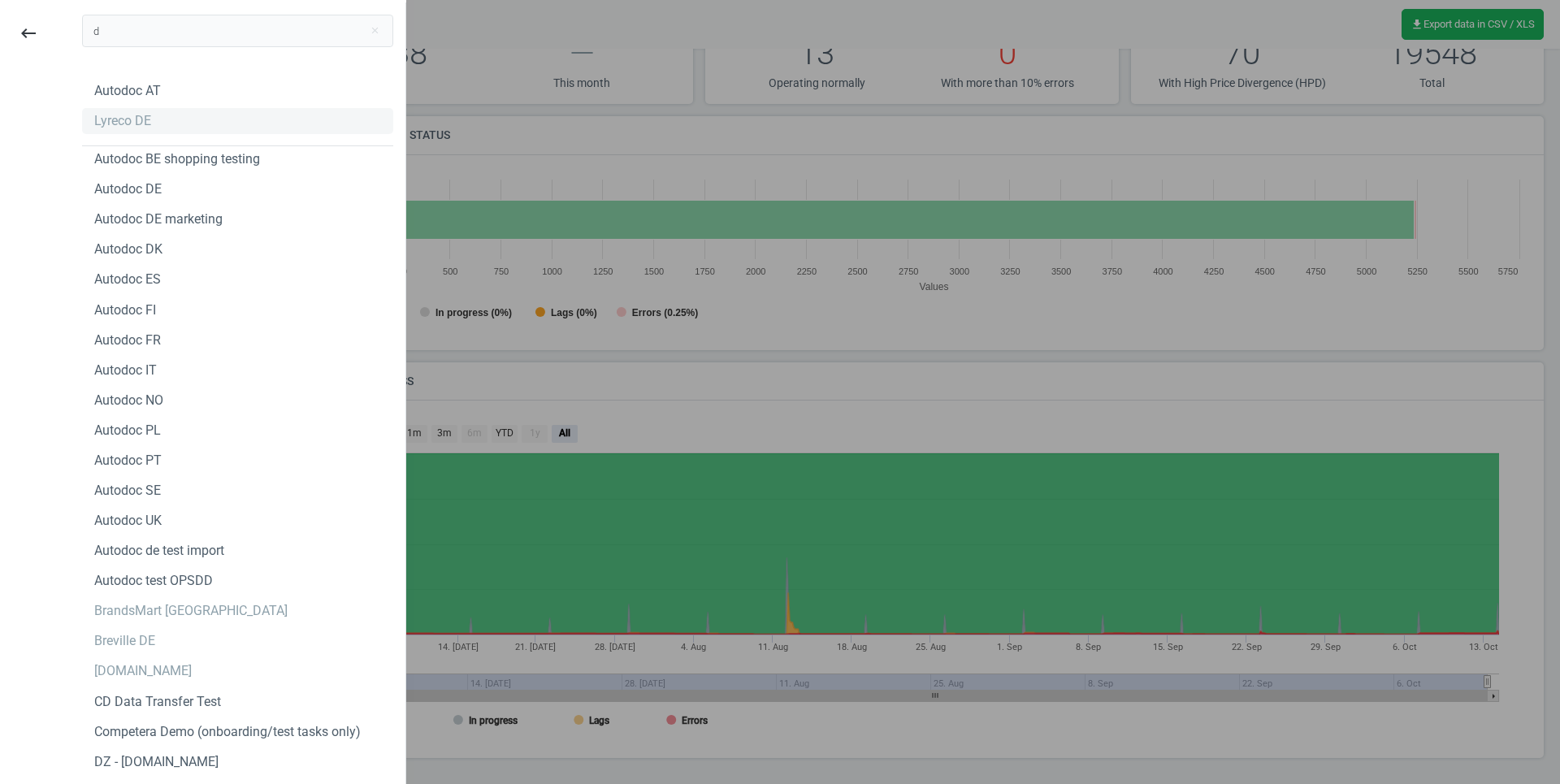
type input "d"
click at [106, 116] on div "Lyreco DE" at bounding box center [122, 122] width 57 height 18
